Goal: Transaction & Acquisition: Purchase product/service

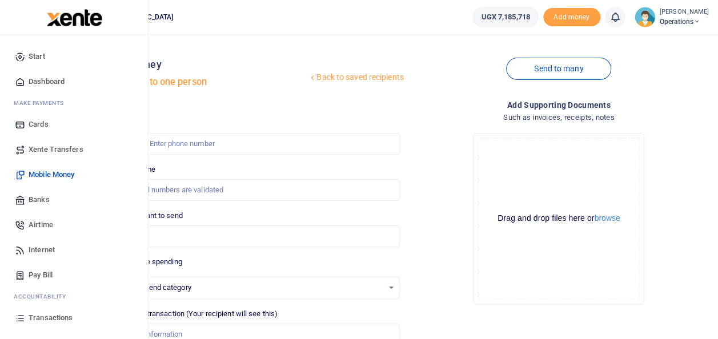
click at [63, 171] on span "Mobile Money" at bounding box center [52, 174] width 46 height 11
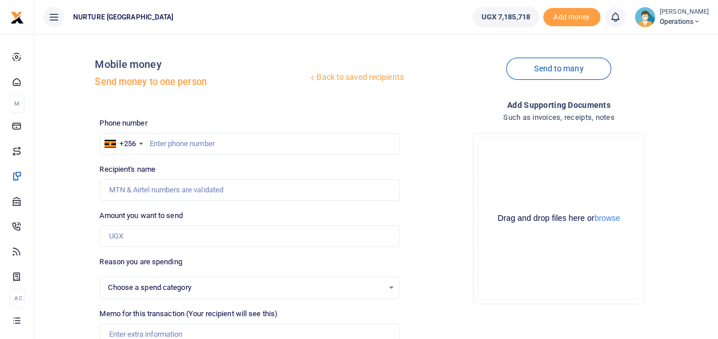
click at [176, 169] on div "Recipient's name Name is required." at bounding box center [249, 182] width 300 height 37
click at [180, 138] on input "text" at bounding box center [249, 144] width 300 height 22
type input "0705770330"
click at [144, 234] on input "Amount you want to send" at bounding box center [249, 237] width 300 height 22
type input "0705770330"
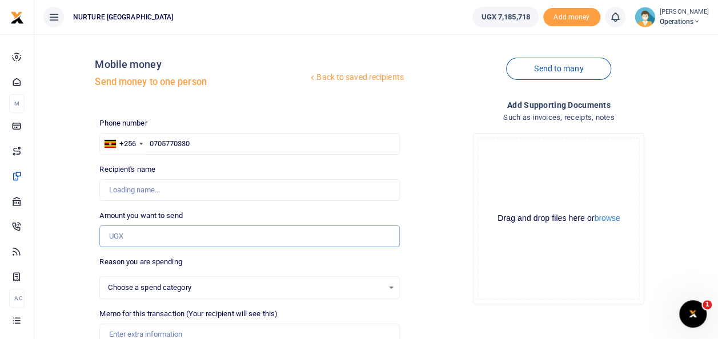
click at [151, 241] on input "Amount you want to send" at bounding box center [249, 237] width 300 height 22
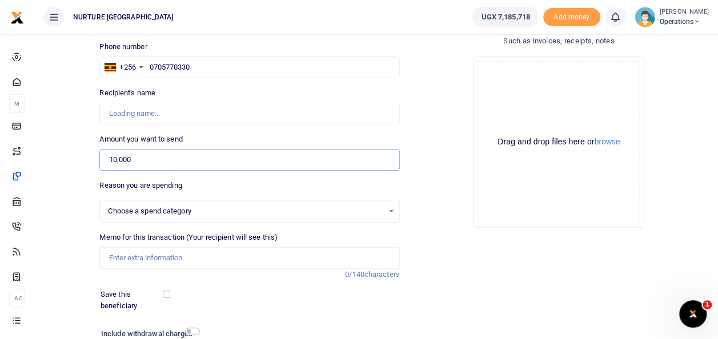
scroll to position [79, 0]
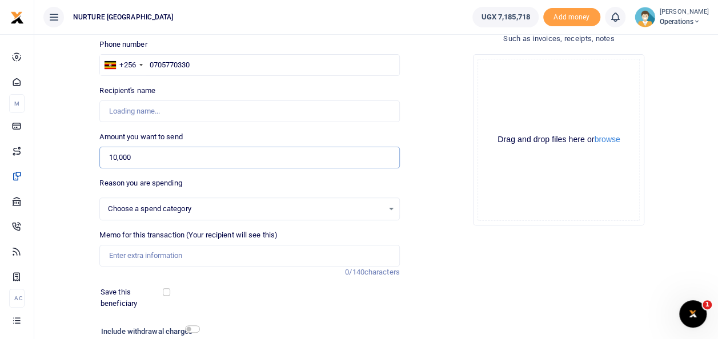
type input "10,000"
click at [164, 255] on input "Memo for this transaction (Your recipient will see this)" at bounding box center [249, 256] width 300 height 22
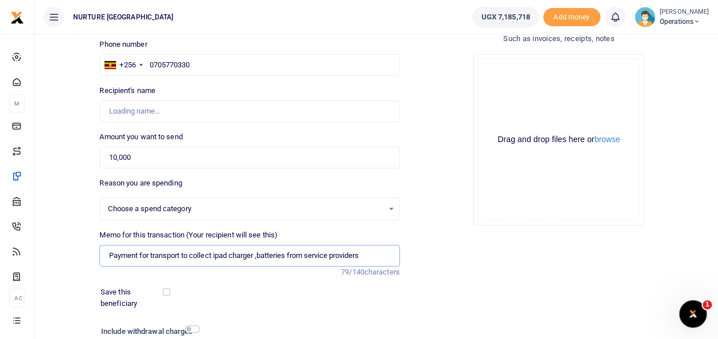
scroll to position [166, 0]
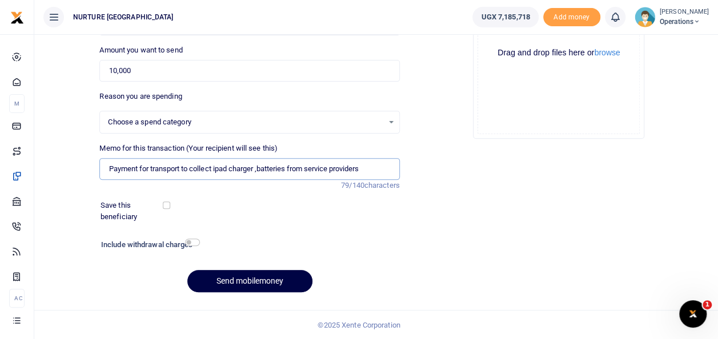
type input "Payment for transport to collect ipad charger ,batteries from service providers"
click at [196, 243] on input "checkbox" at bounding box center [192, 242] width 15 height 7
checkbox input "true"
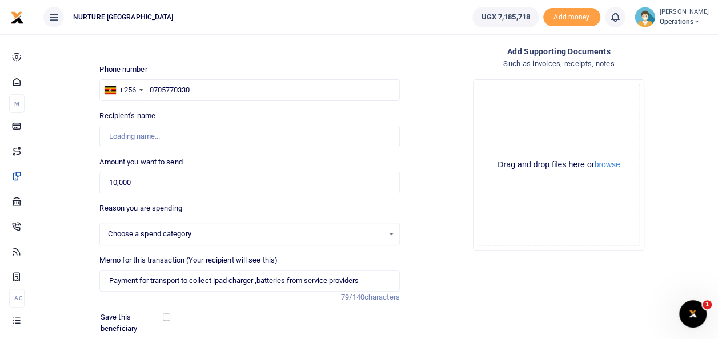
scroll to position [51, 0]
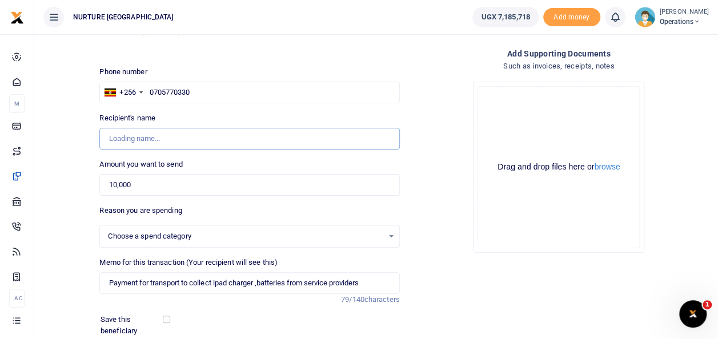
click at [156, 139] on input "Recipient's name" at bounding box center [249, 139] width 300 height 22
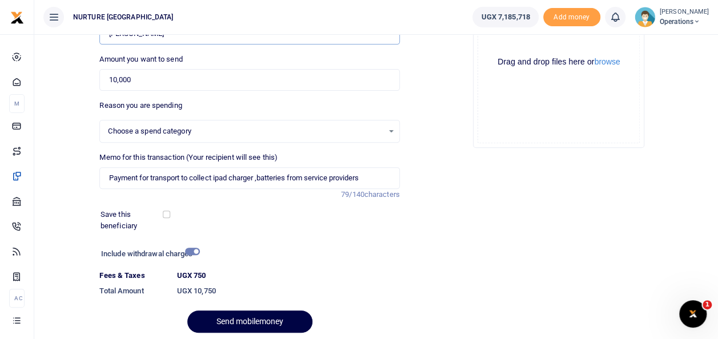
scroll to position [197, 0]
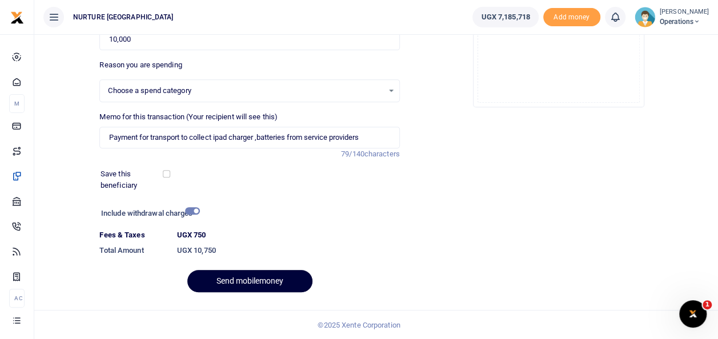
type input "Mutyaba Fahad"
click at [240, 282] on button "Send mobilemoney" at bounding box center [249, 281] width 125 height 22
click at [259, 139] on input "Payment for transport to collect ipad charger ,batteries from service providers" at bounding box center [249, 138] width 300 height 22
type input "Payment for transport to collect ipad charger batteries from service providers"
click at [232, 274] on button "Send mobilemoney" at bounding box center [249, 281] width 125 height 22
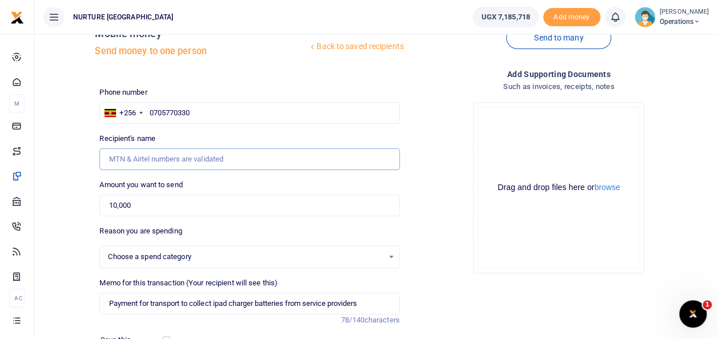
scroll to position [21, 0]
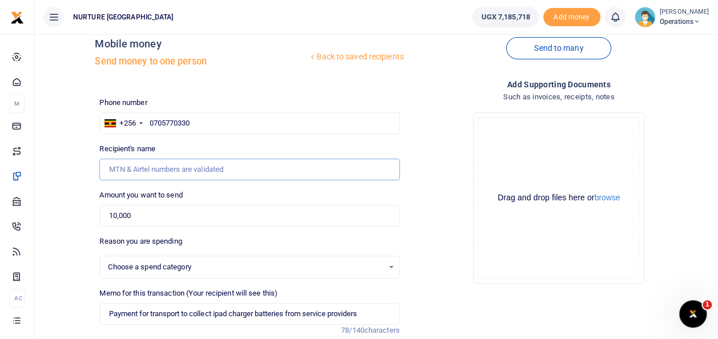
click at [195, 171] on input "Recipient's name" at bounding box center [249, 170] width 300 height 22
type input "Mutyaba Fahad"
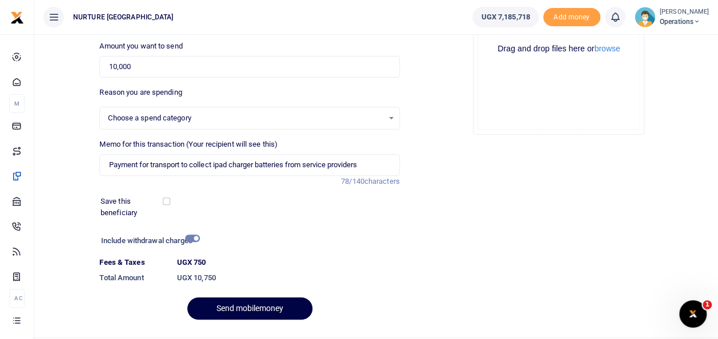
scroll to position [197, 0]
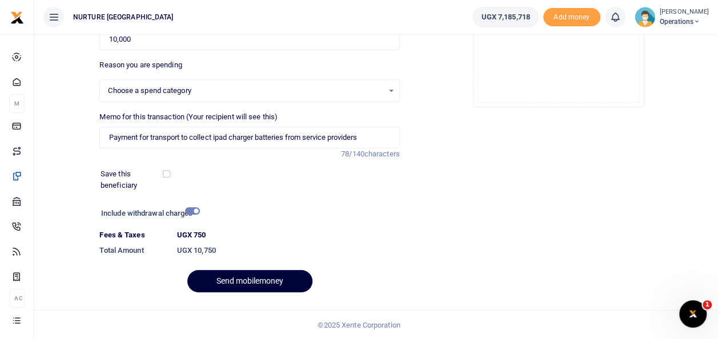
click at [253, 275] on button "Send mobilemoney" at bounding box center [249, 281] width 125 height 22
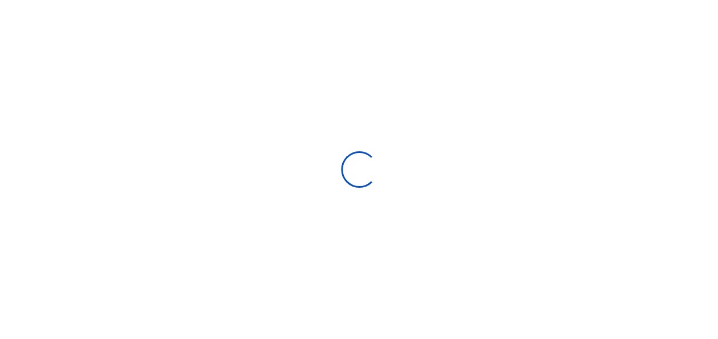
select select "Loading bundles"
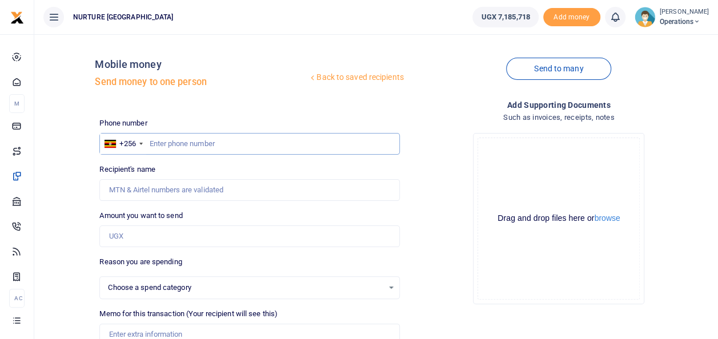
click at [181, 143] on input "text" at bounding box center [249, 144] width 300 height 22
type input "075328"
select select
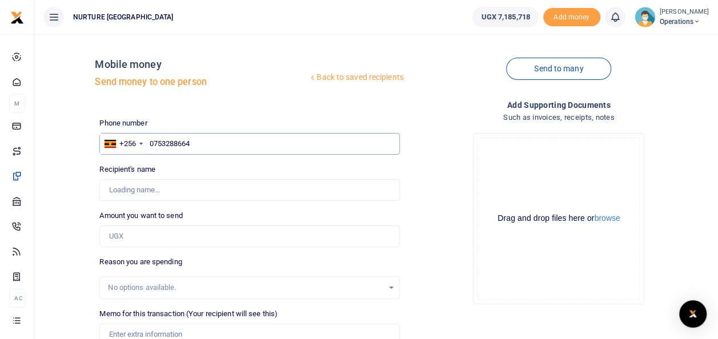
type input "0753288664"
click at [161, 232] on input "Amount you want to send" at bounding box center [249, 237] width 300 height 22
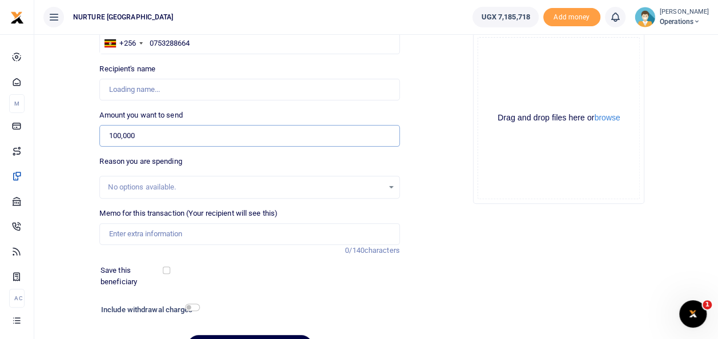
scroll to position [101, 0]
type input "100,000"
click at [168, 236] on input "Memo for this transaction (Your recipient will see this)" at bounding box center [249, 234] width 300 height 22
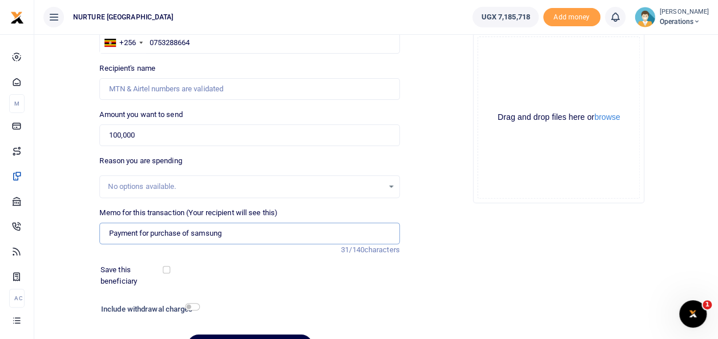
type input "Payment for purchase of samsung"
type input "Abdul Ssebudde"
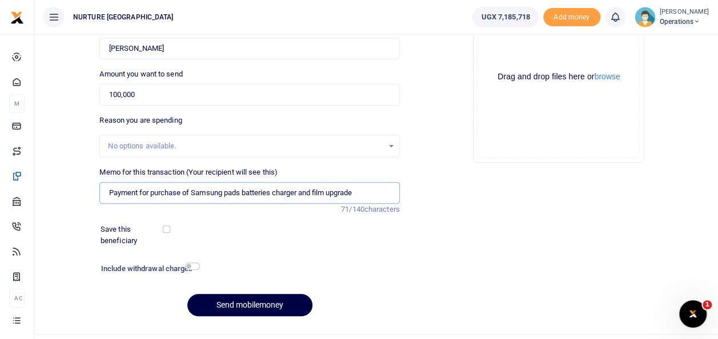
scroll to position [166, 0]
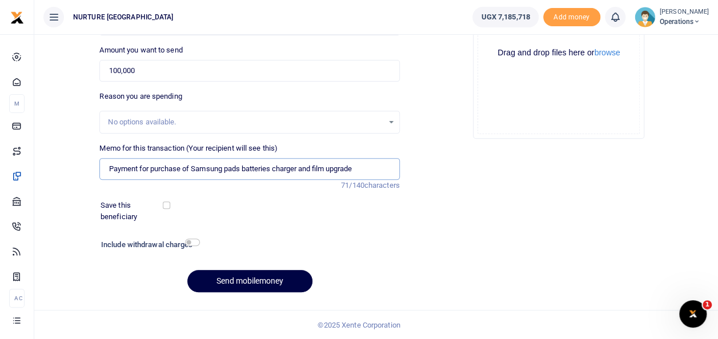
type input "Payment for purchase of Samsung pads batteries charger and film upgrade"
click at [192, 243] on input "checkbox" at bounding box center [192, 242] width 15 height 7
checkbox input "true"
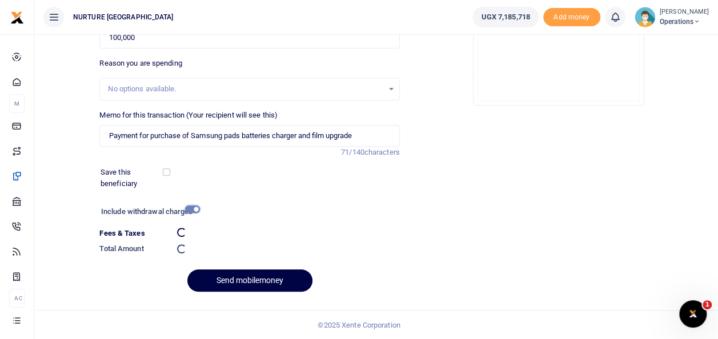
scroll to position [197, 0]
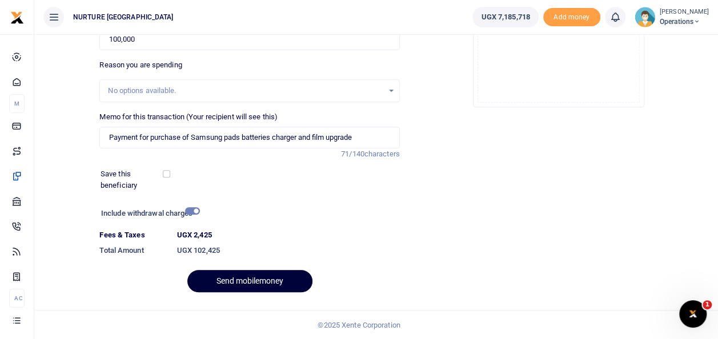
click at [244, 283] on button "Send mobilemoney" at bounding box center [249, 281] width 125 height 22
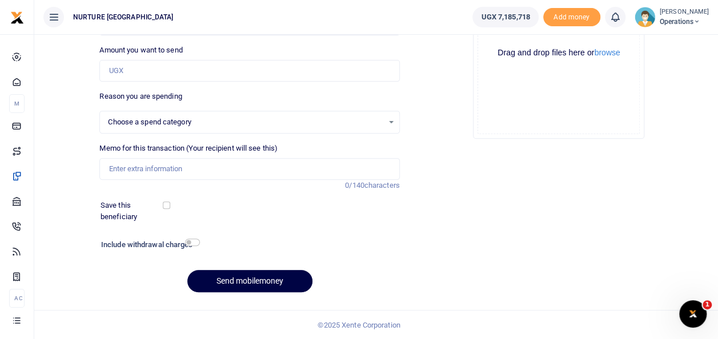
select select
